Goal: Navigation & Orientation: Find specific page/section

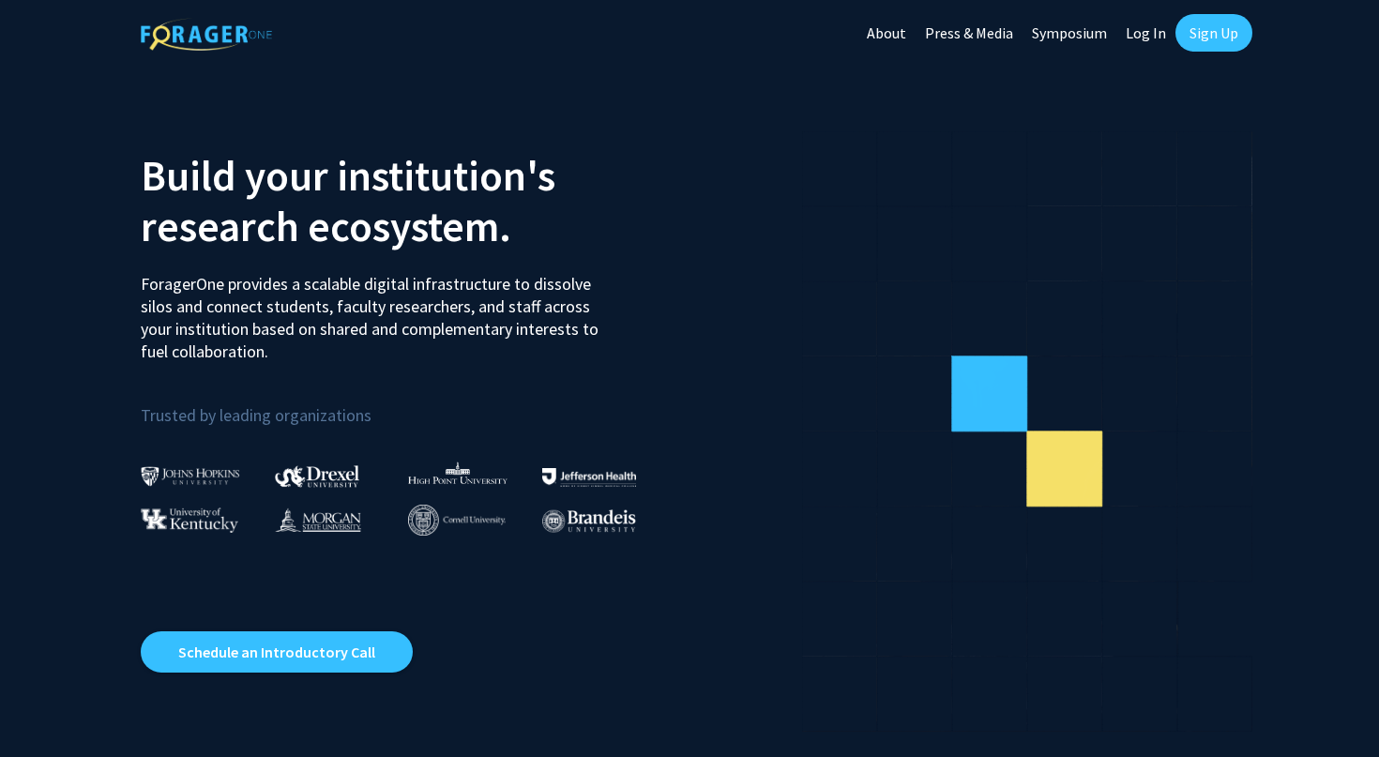
click at [1126, 32] on link "Log In" at bounding box center [1145, 33] width 59 height 66
select select
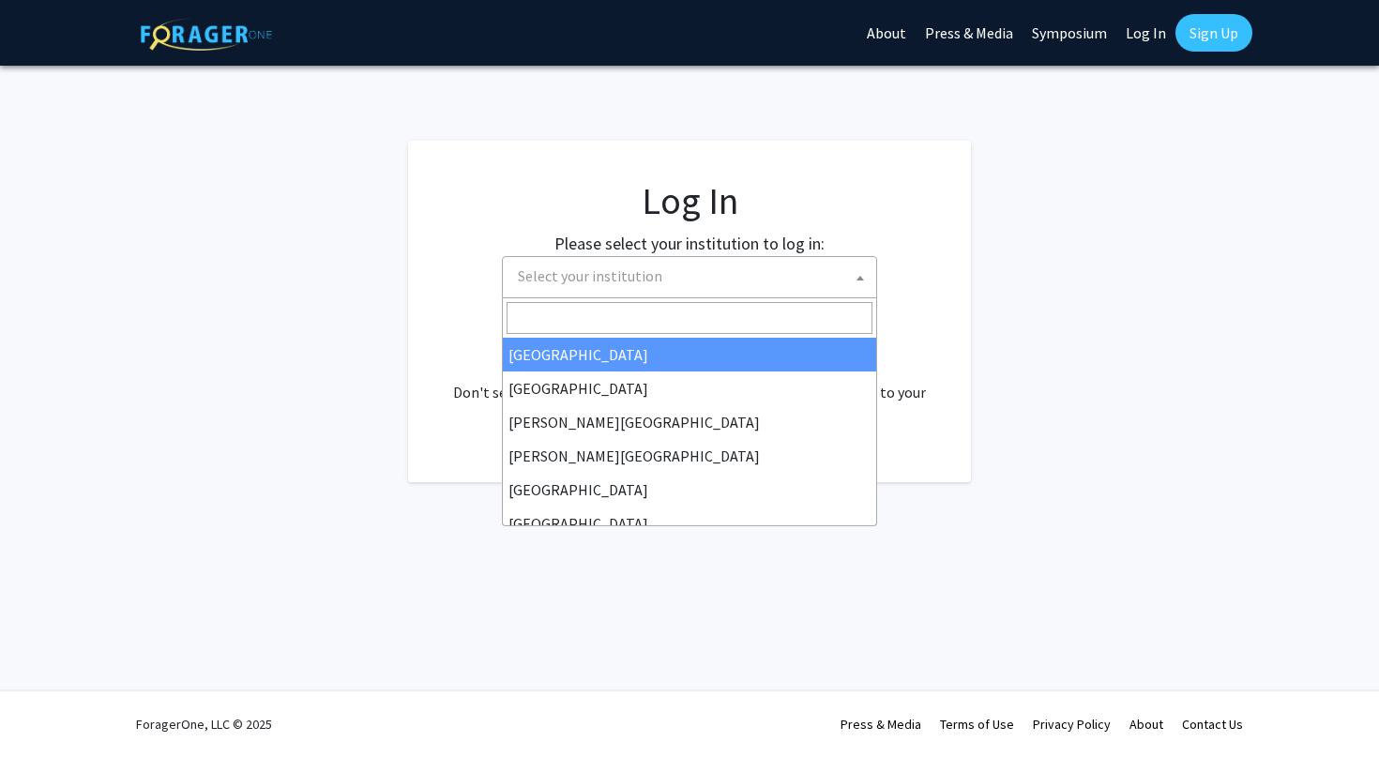
click at [705, 291] on span "Select your institution" at bounding box center [693, 276] width 366 height 38
type input "ea"
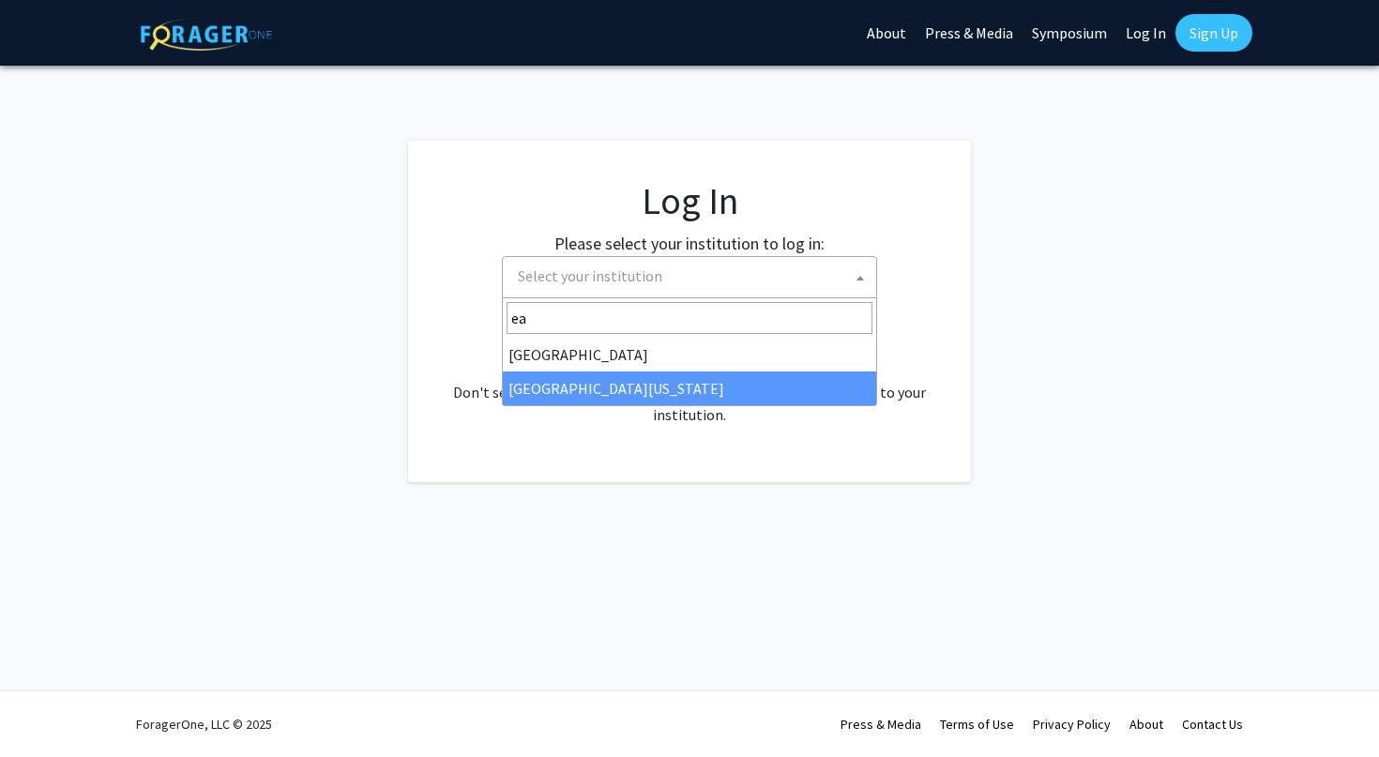
select select "29"
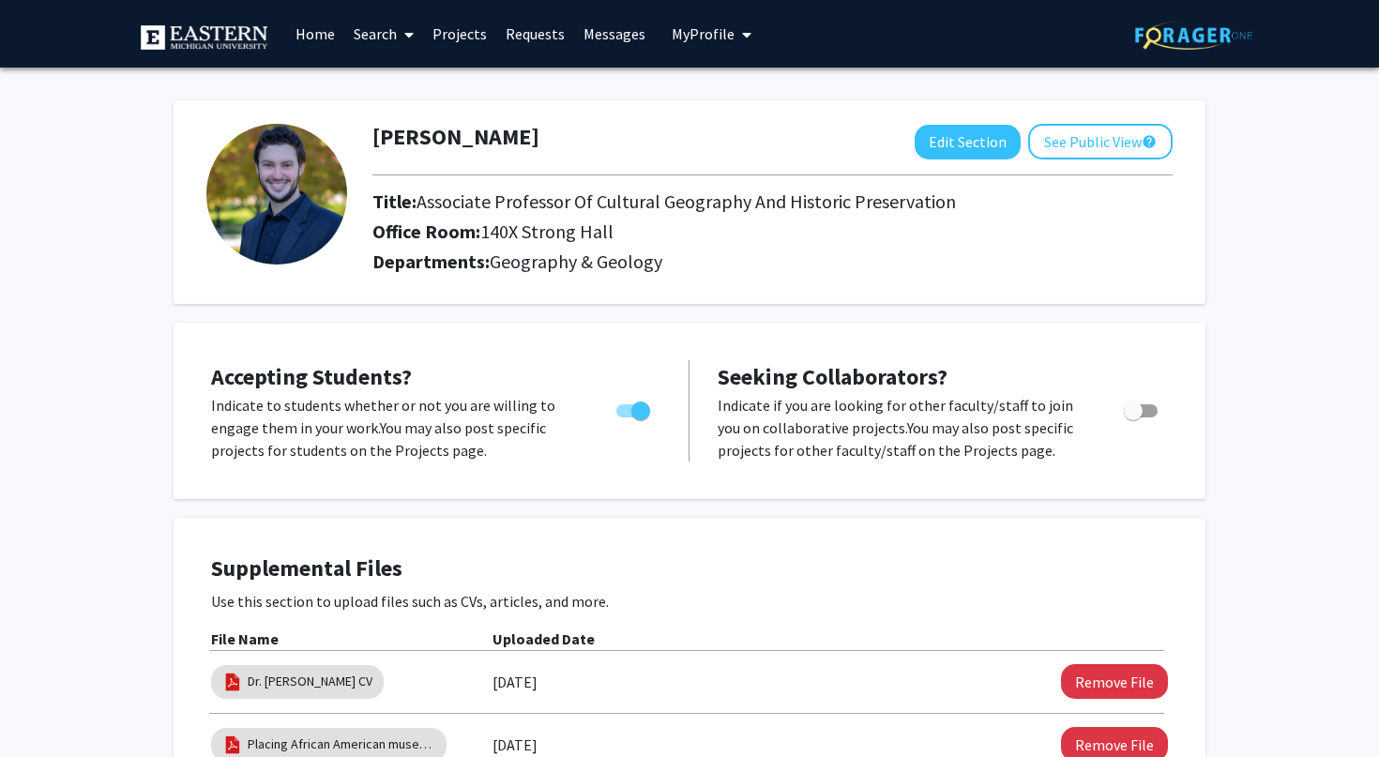
click at [725, 38] on span "My Profile" at bounding box center [703, 33] width 63 height 19
click at [552, 35] on link "Requests" at bounding box center [535, 34] width 78 height 66
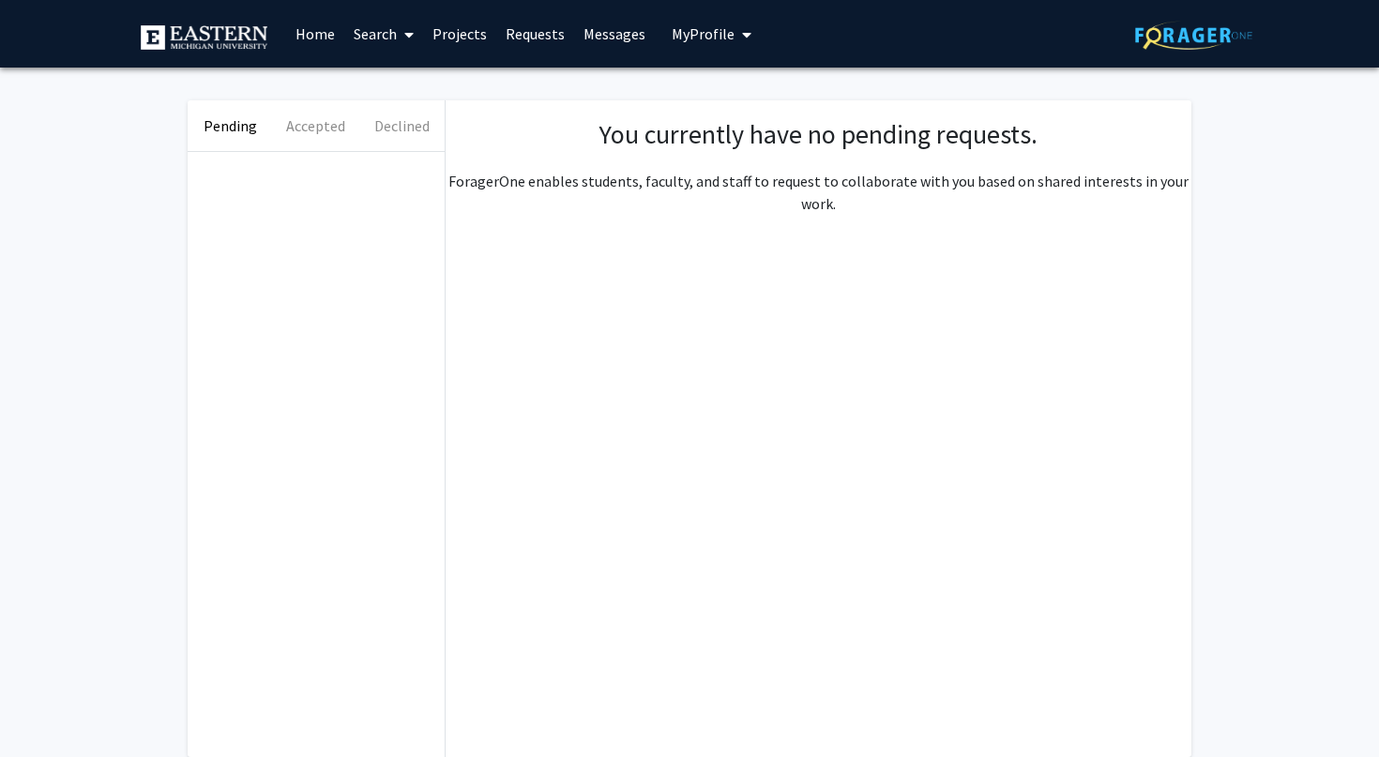
click at [606, 34] on link "Messages" at bounding box center [614, 34] width 81 height 66
